Goal: Transaction & Acquisition: Purchase product/service

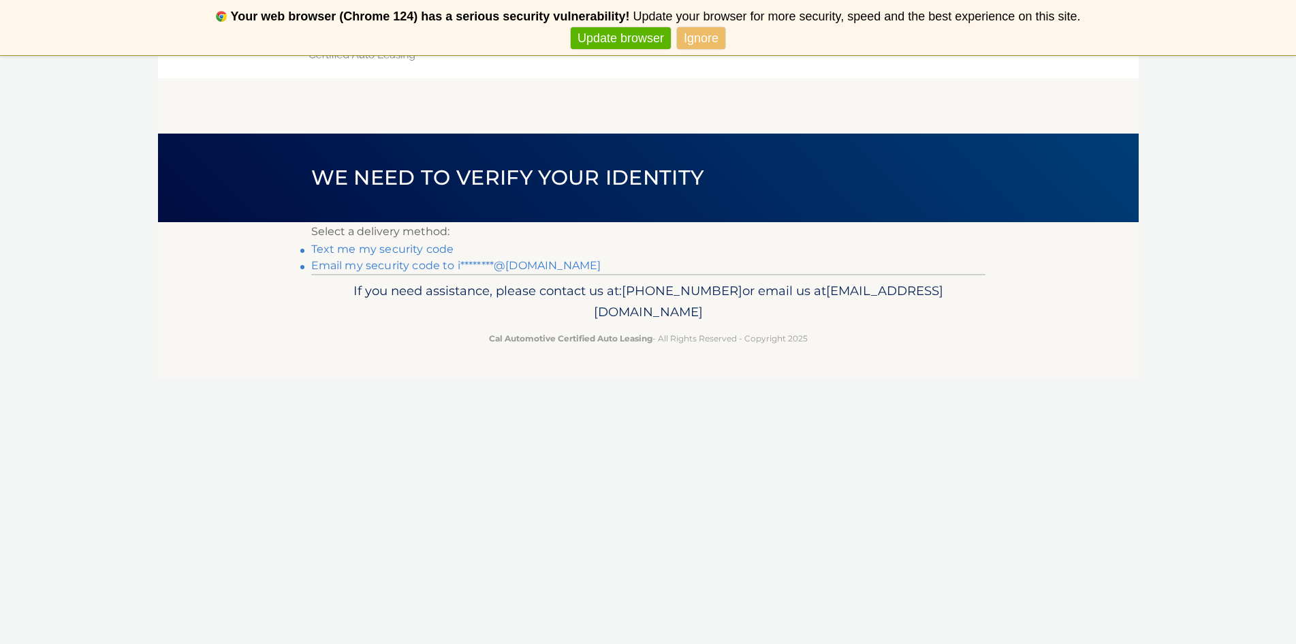
click at [430, 243] on link "Text me my security code" at bounding box center [382, 248] width 143 height 13
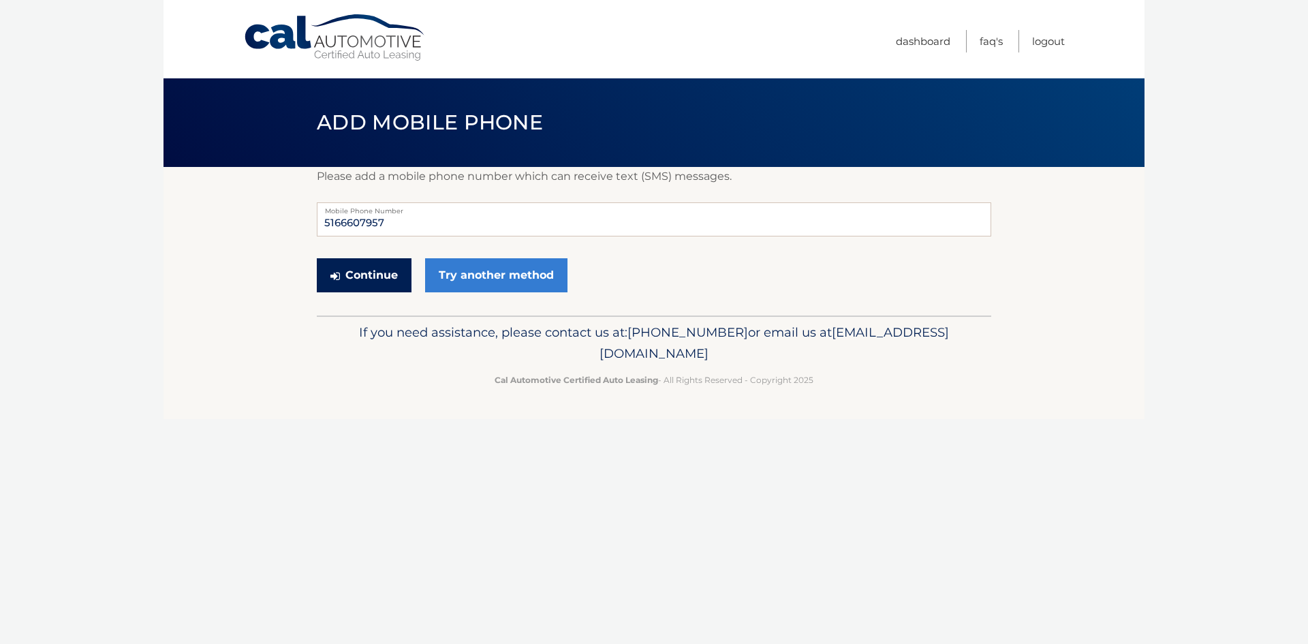
click at [364, 277] on button "Continue" at bounding box center [364, 275] width 95 height 34
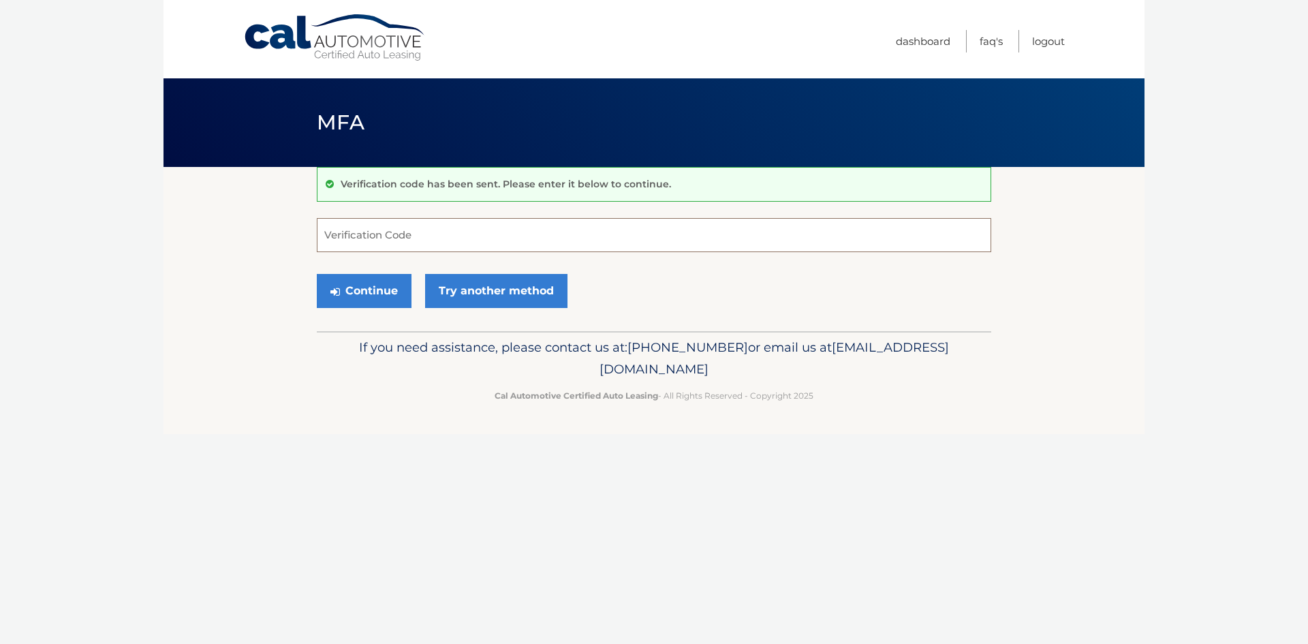
click at [441, 237] on input "Verification Code" at bounding box center [654, 235] width 674 height 34
type input "904591"
click at [394, 289] on button "Continue" at bounding box center [364, 291] width 95 height 34
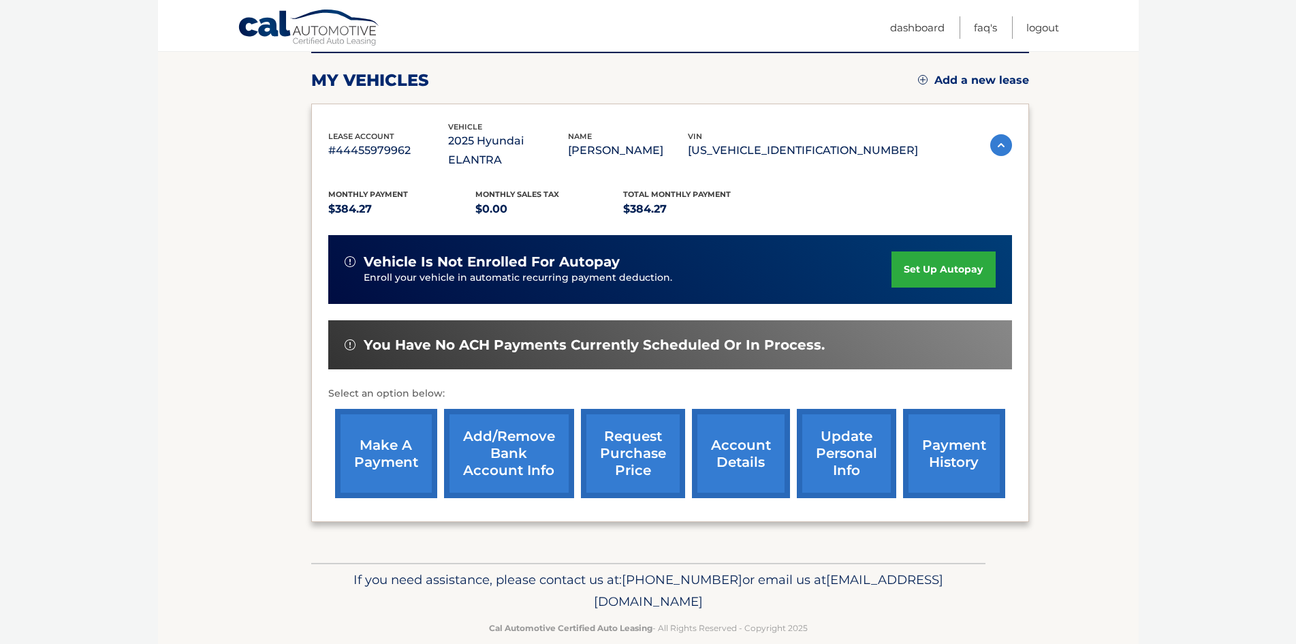
scroll to position [182, 0]
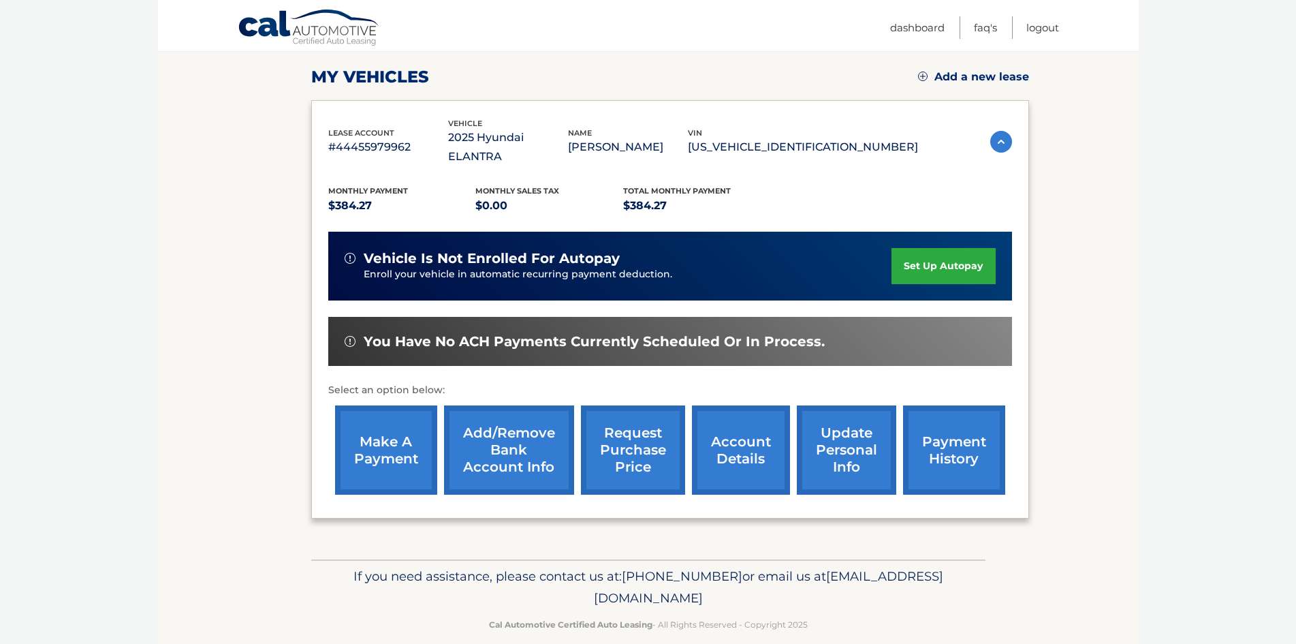
click at [383, 437] on link "make a payment" at bounding box center [386, 449] width 102 height 89
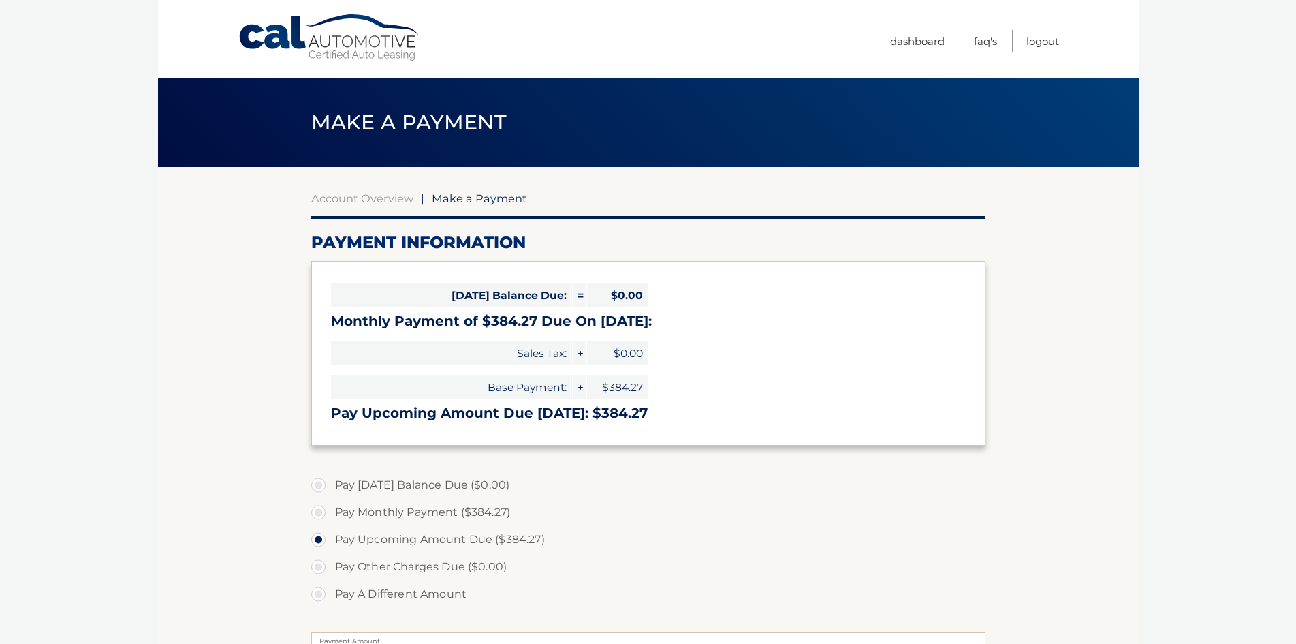
select select "MDNhYTAwMTYtMzQ1YS00NTVhLWFjMjEtOTAzOWZlNzIyYzIw"
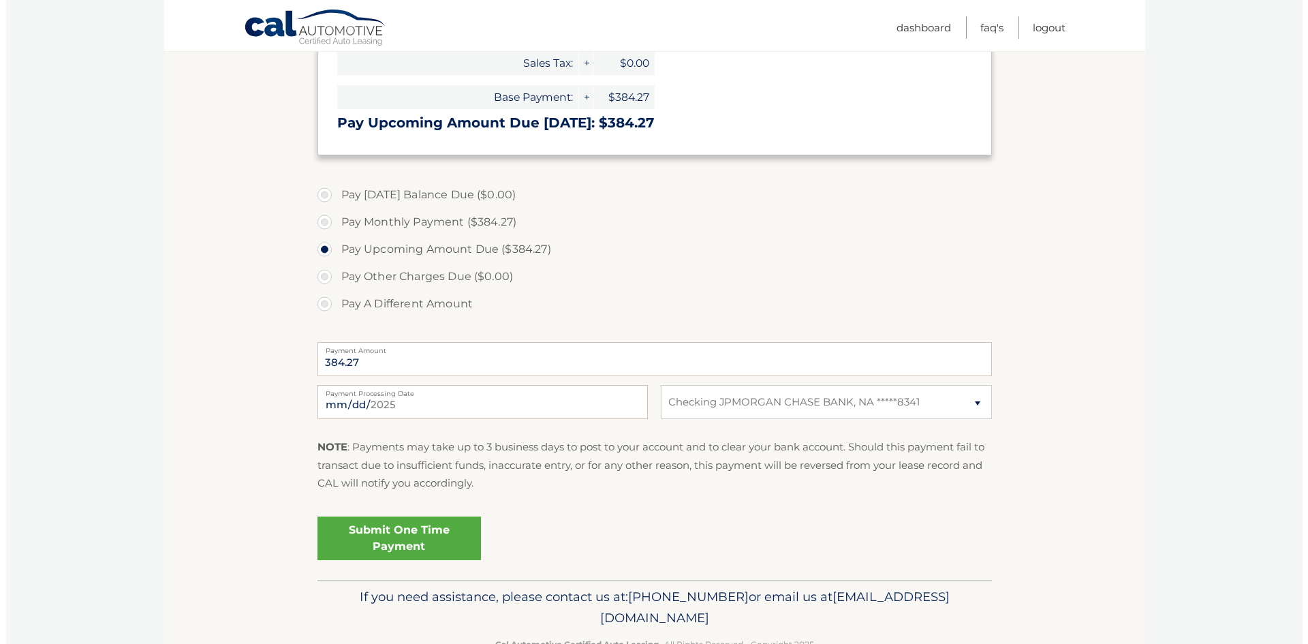
scroll to position [330, 0]
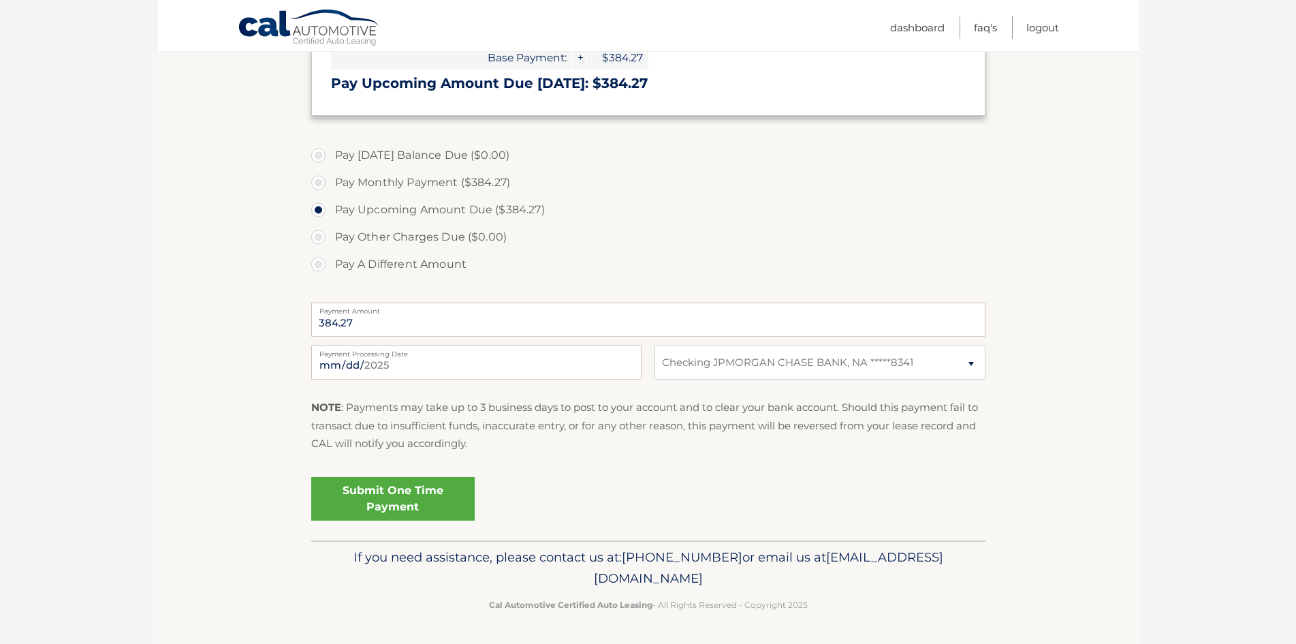
click at [439, 500] on link "Submit One Time Payment" at bounding box center [392, 499] width 163 height 44
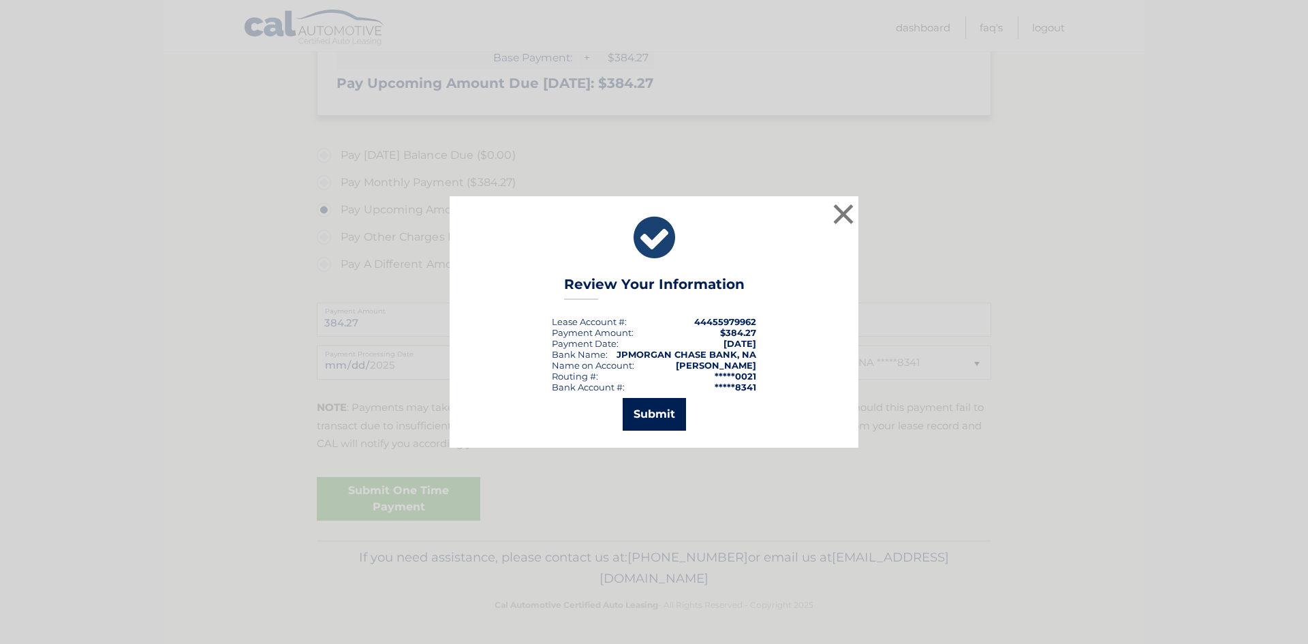
click at [665, 409] on button "Submit" at bounding box center [653, 414] width 63 height 33
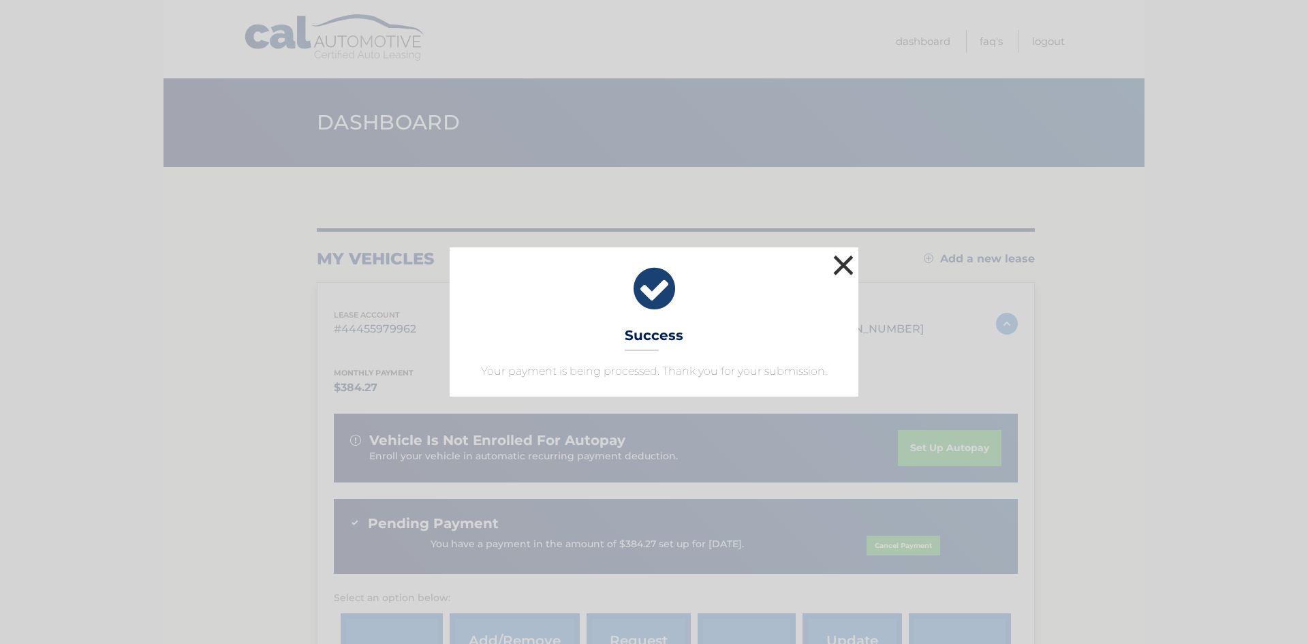
click at [853, 267] on button "×" at bounding box center [843, 264] width 27 height 27
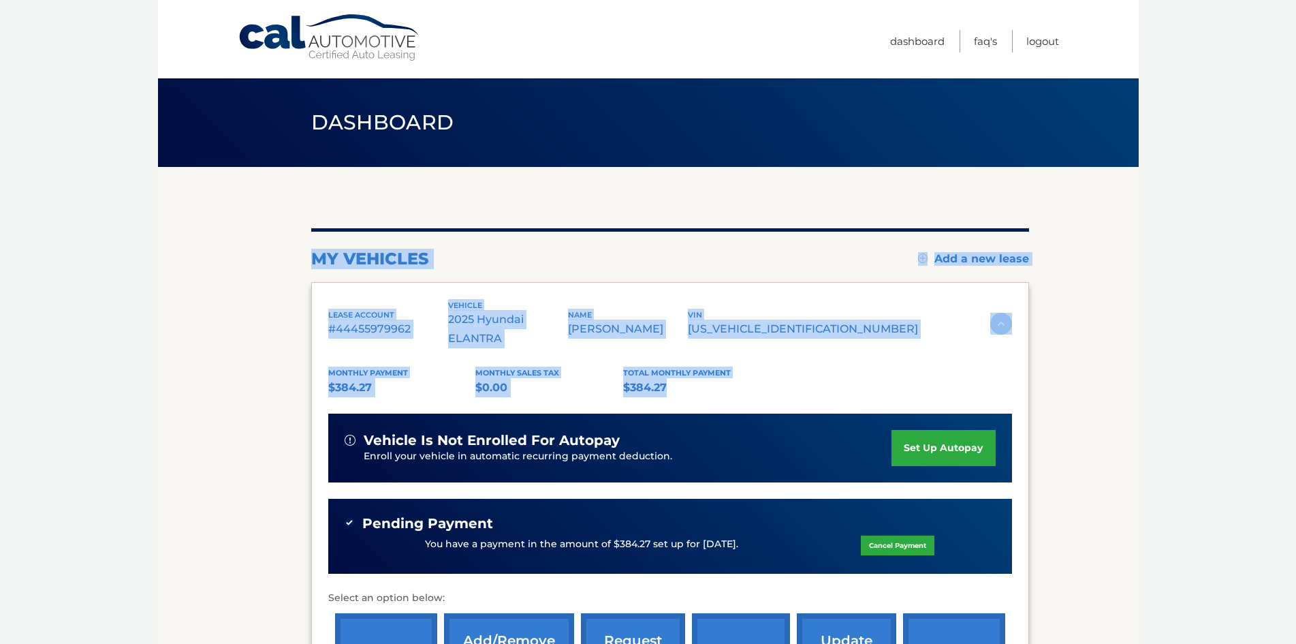
drag, startPoint x: 309, startPoint y: 249, endPoint x: 726, endPoint y: 366, distance: 433.0
click at [726, 366] on section "my vehicles Add a new lease lease account #44455979962 vehicle 2025 Hyundai ELA…" at bounding box center [648, 467] width 981 height 600
click at [727, 378] on p "$384.27" at bounding box center [697, 387] width 148 height 19
drag, startPoint x: 727, startPoint y: 366, endPoint x: 287, endPoint y: 249, distance: 456.0
click at [287, 249] on section "my vehicles Add a new lease lease account #44455979962 vehicle 2025 Hyundai ELA…" at bounding box center [648, 467] width 981 height 600
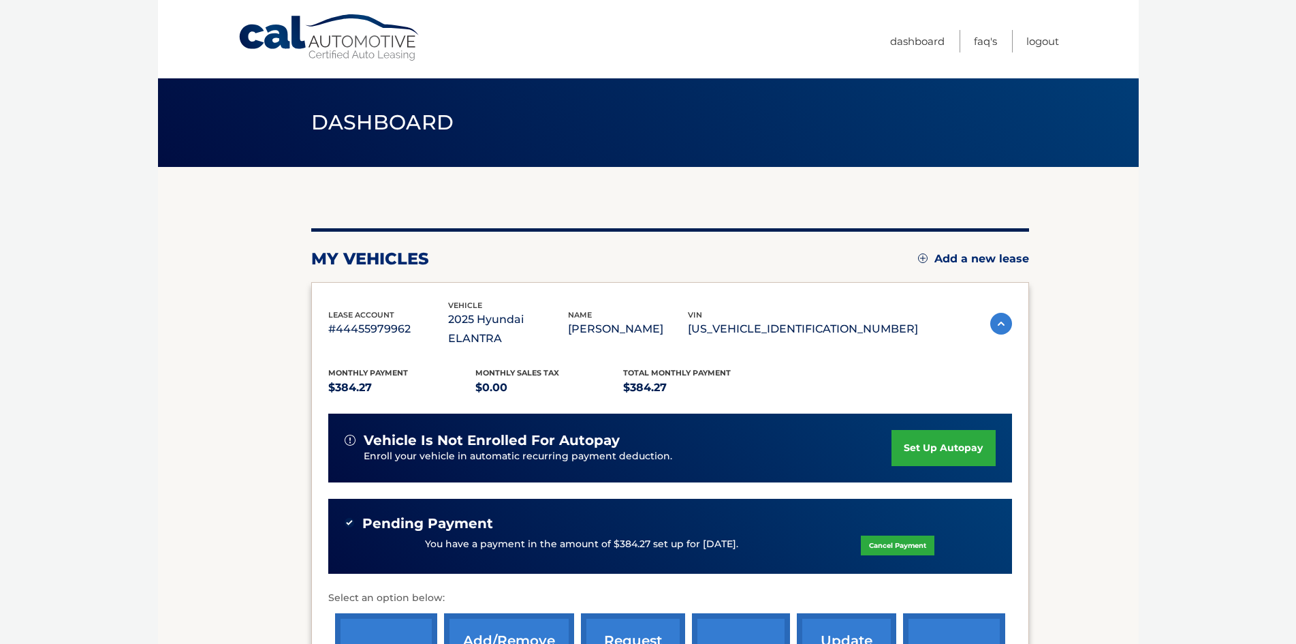
click at [287, 249] on section "my vehicles Add a new lease lease account #44455979962 vehicle 2025 Hyundai ELA…" at bounding box center [648, 467] width 981 height 600
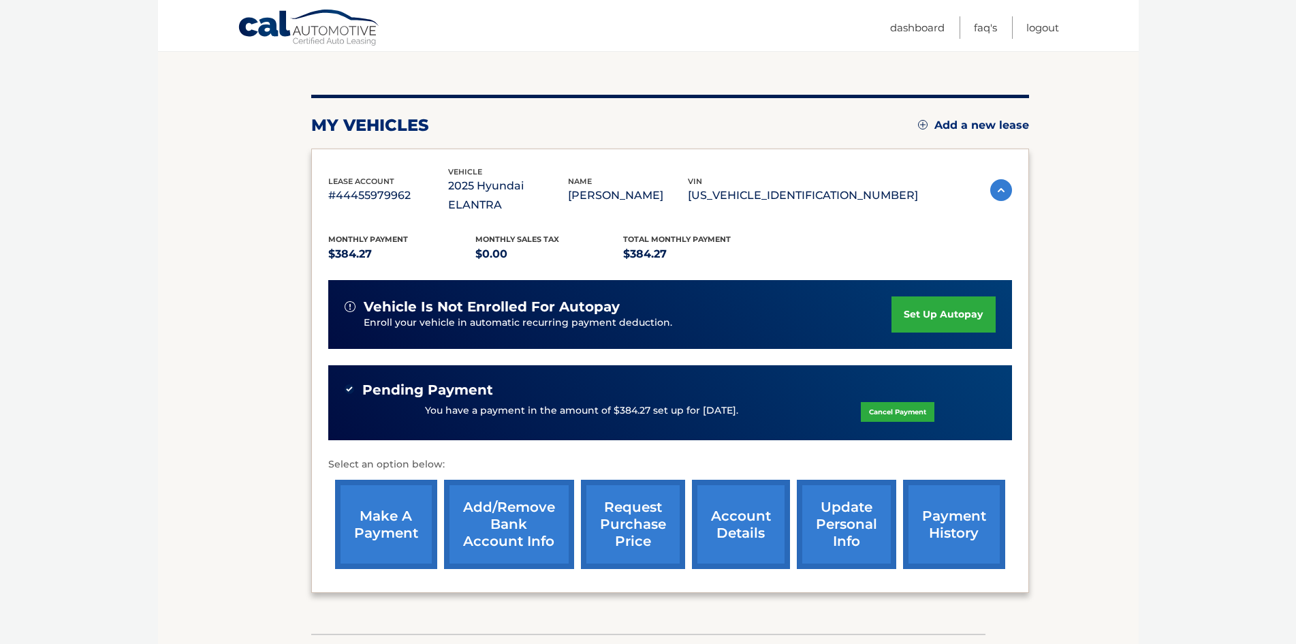
scroll to position [68, 0]
